Goal: Find contact information: Find contact information

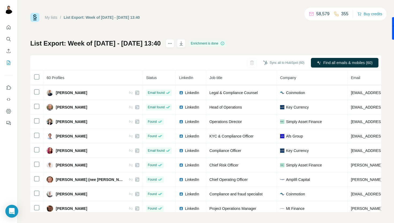
scroll to position [376, 0]
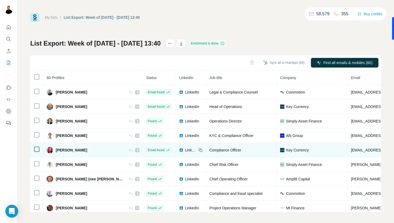
click at [369, 151] on span "[EMAIL_ADDRESS][DOMAIN_NAME]" at bounding box center [382, 150] width 63 height 4
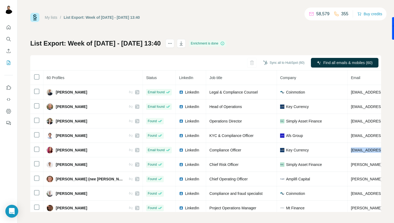
copy span "[EMAIL_ADDRESS][DOMAIN_NAME]"
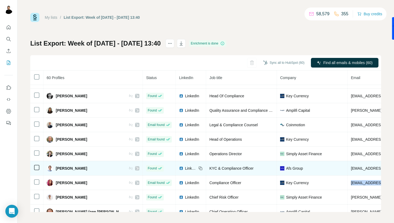
scroll to position [343, 0]
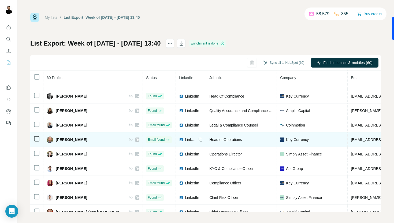
click at [351, 139] on span "[EMAIL_ADDRESS][DOMAIN_NAME]" at bounding box center [382, 139] width 63 height 4
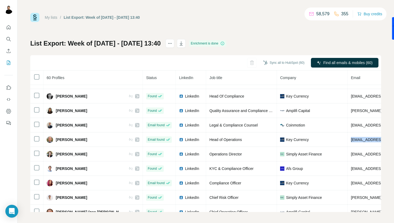
copy span "[EMAIL_ADDRESS][DOMAIN_NAME]"
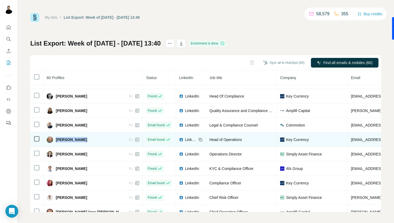
drag, startPoint x: 92, startPoint y: 139, endPoint x: 57, endPoint y: 138, distance: 35.1
click at [57, 138] on div "[PERSON_NAME]" at bounding box center [93, 139] width 93 height 6
click at [353, 141] on span "[EMAIL_ADDRESS][DOMAIN_NAME]" at bounding box center [382, 139] width 63 height 4
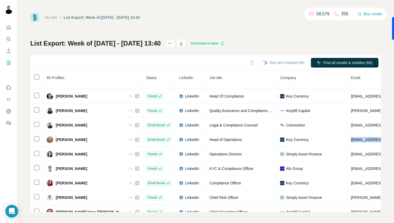
copy span "[EMAIL_ADDRESS][DOMAIN_NAME]"
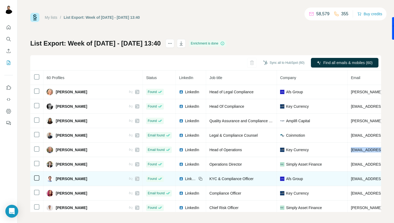
scroll to position [303, 0]
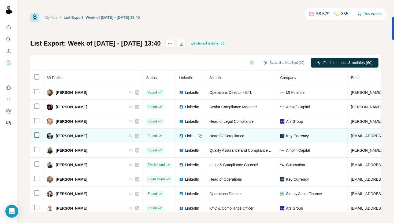
click at [351, 136] on span "[EMAIL_ADDRESS][DOMAIN_NAME]" at bounding box center [382, 136] width 63 height 4
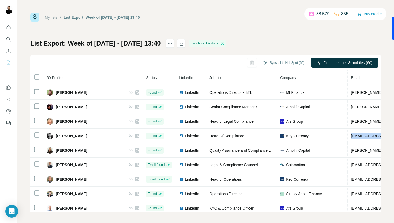
copy span "[EMAIL_ADDRESS][DOMAIN_NAME]"
